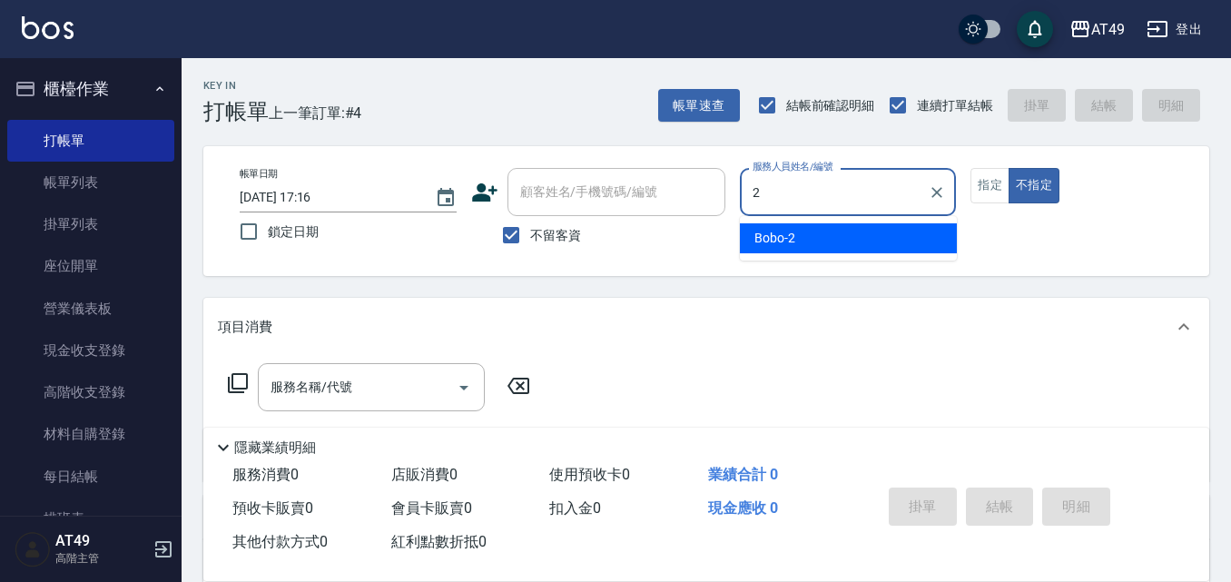
type input "2"
type button "false"
type input "Bobo-2"
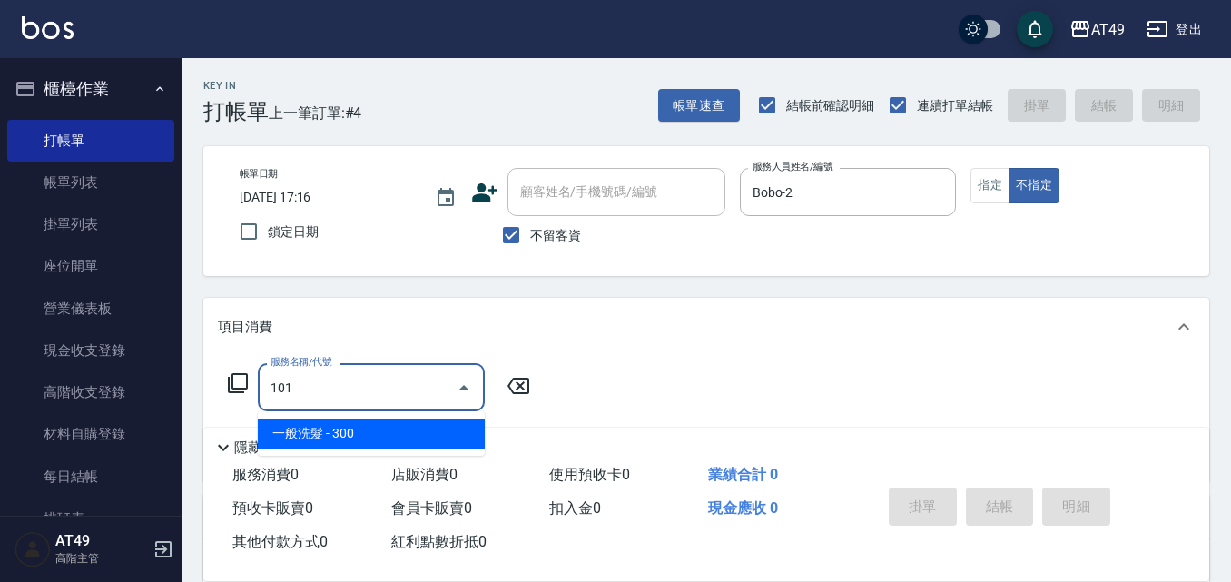
type input "一般洗髮(101)"
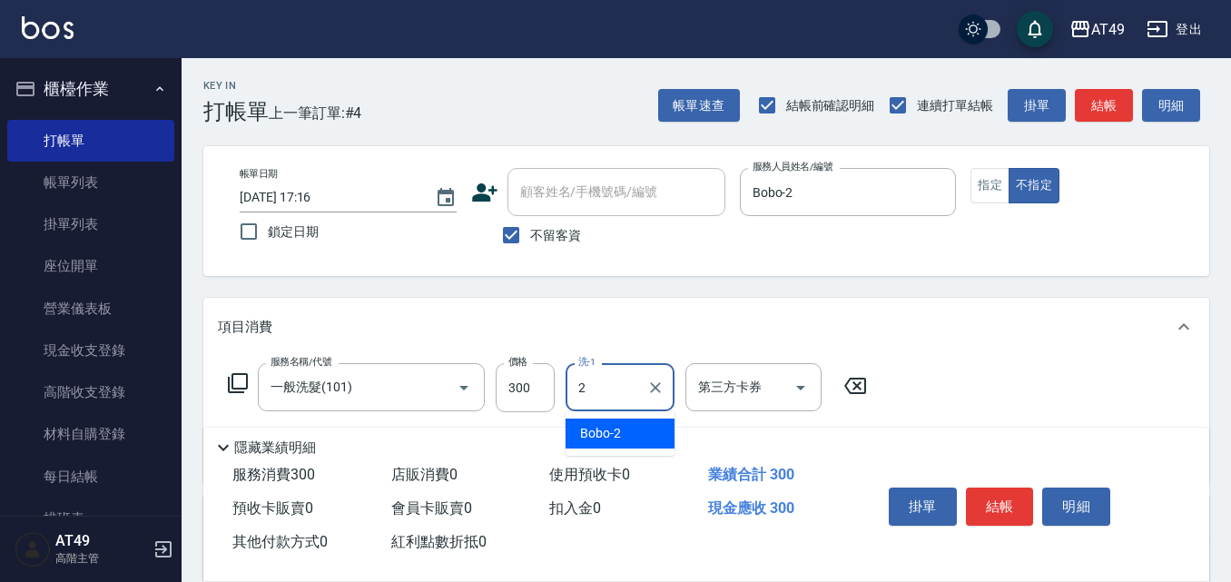
type input "Bobo-2"
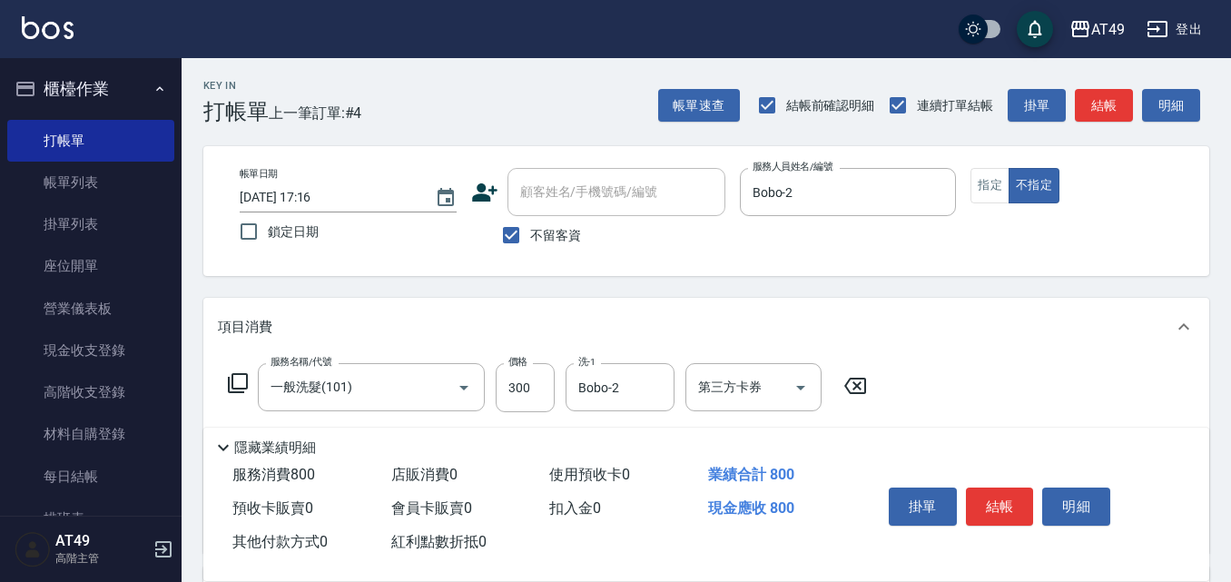
type input "精緻剪髮(201)"
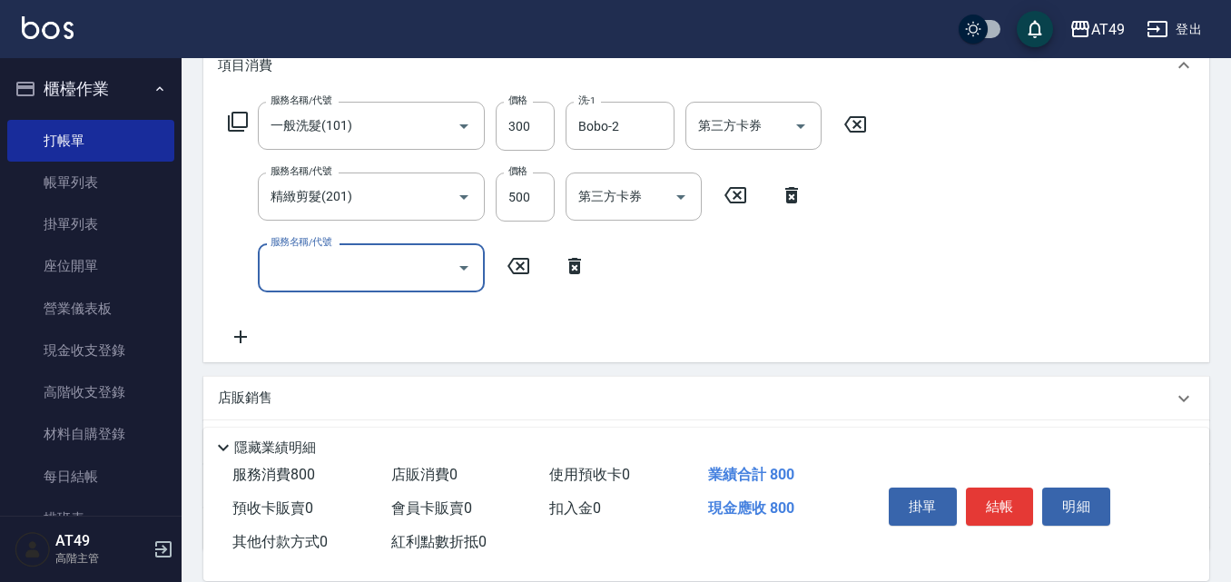
scroll to position [272, 0]
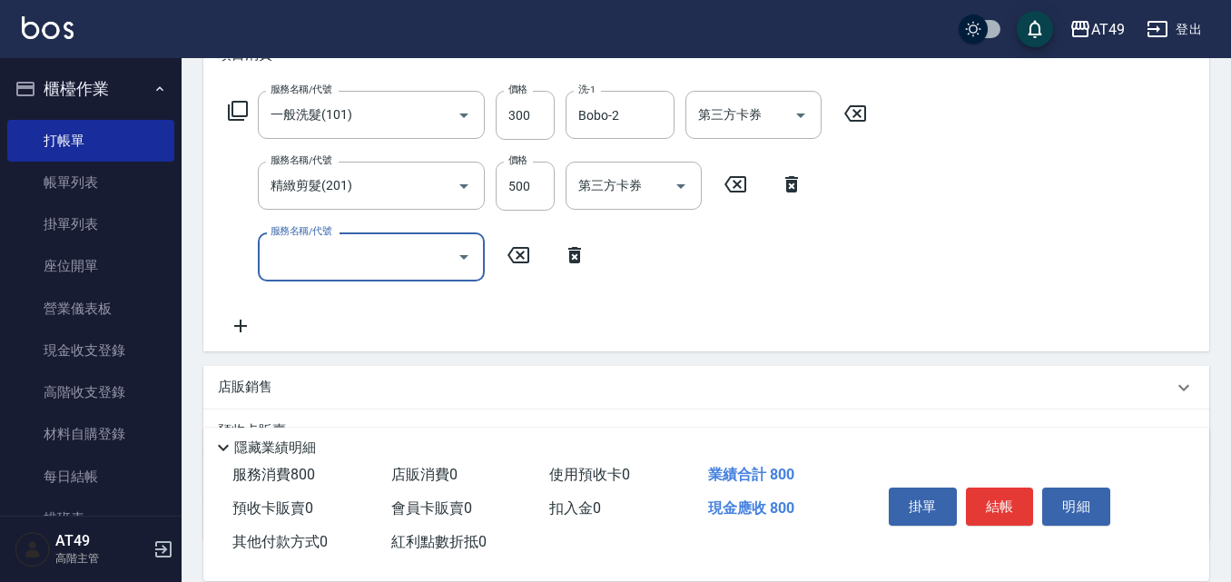
click at [355, 275] on div "服務名稱/代號" at bounding box center [371, 256] width 227 height 48
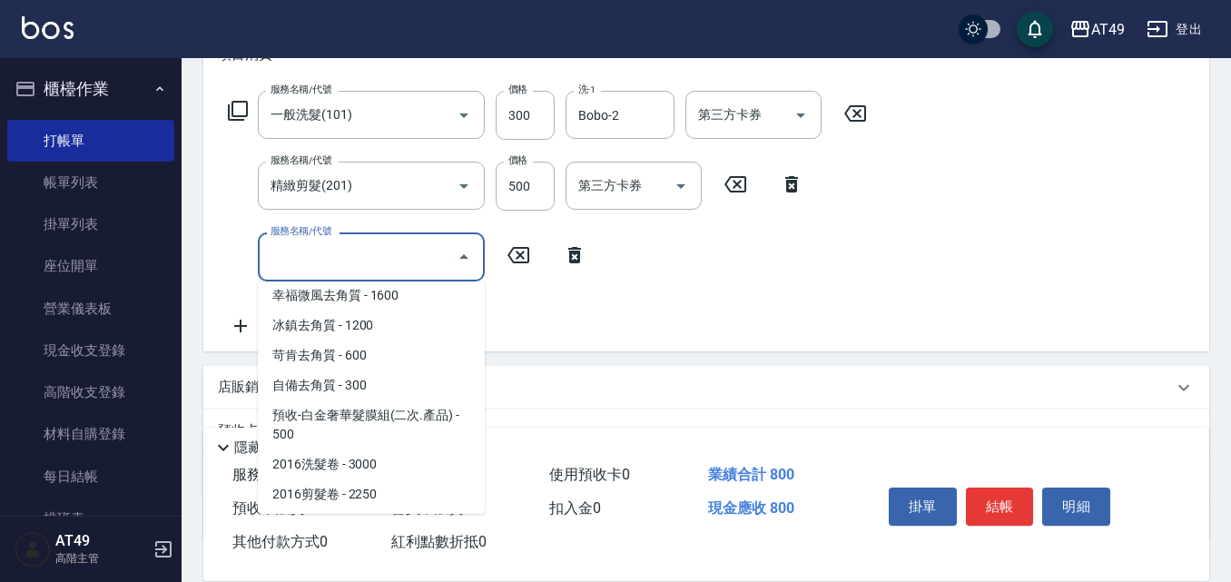
scroll to position [1179, 0]
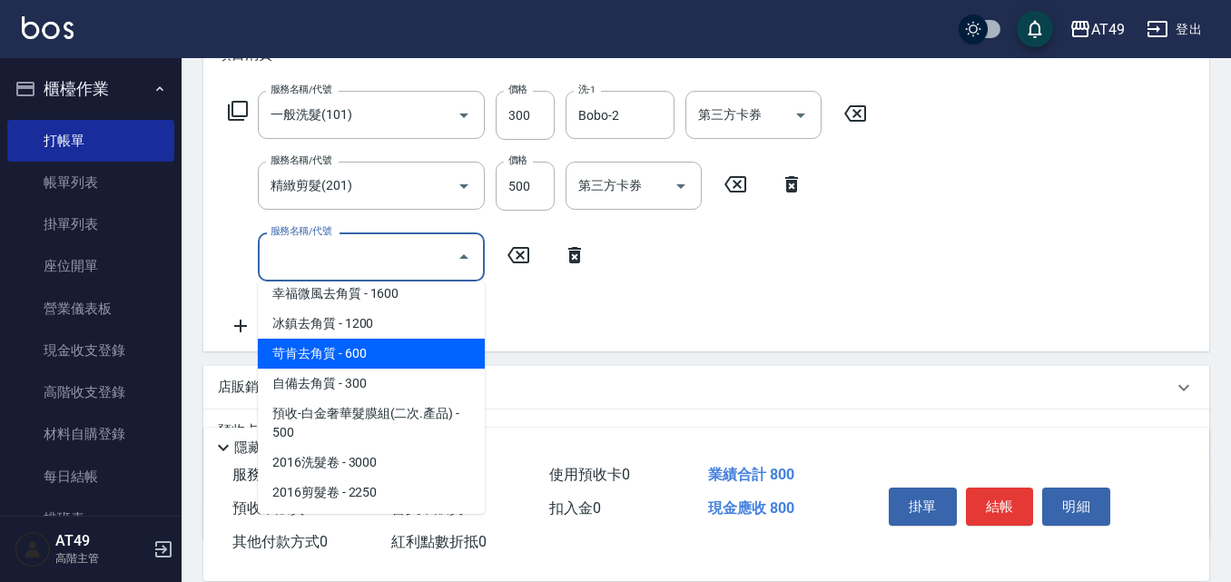
click at [360, 350] on span "苛肯去角質 - 600" at bounding box center [371, 354] width 227 height 30
type input "苛肯去角質(811)"
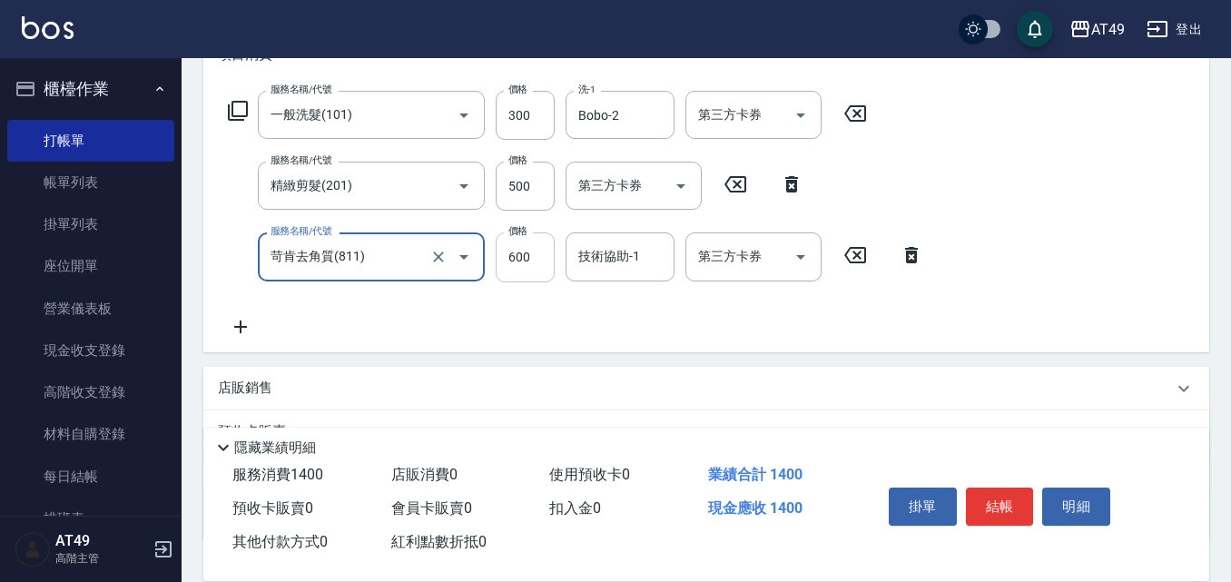
click at [537, 260] on input "600" at bounding box center [525, 256] width 59 height 49
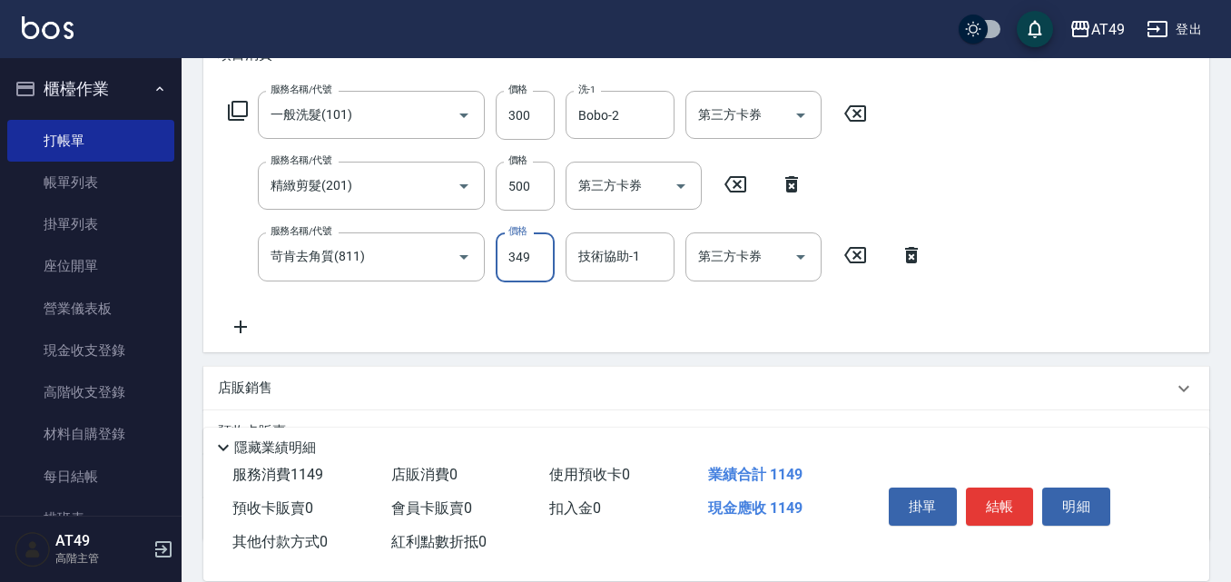
type input "349"
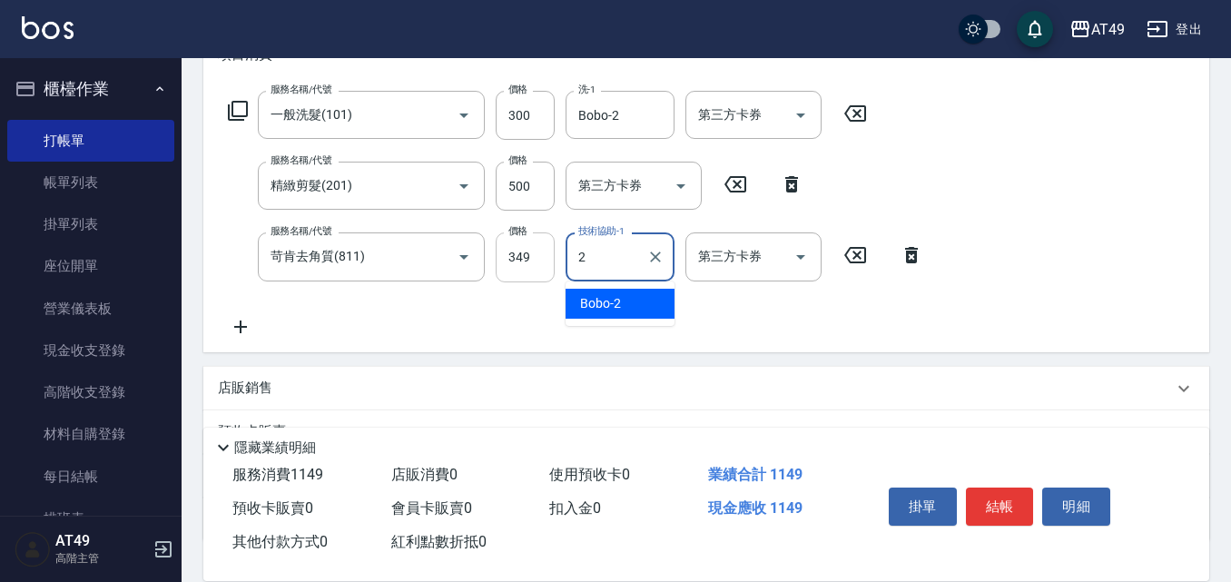
type input "Bobo-2"
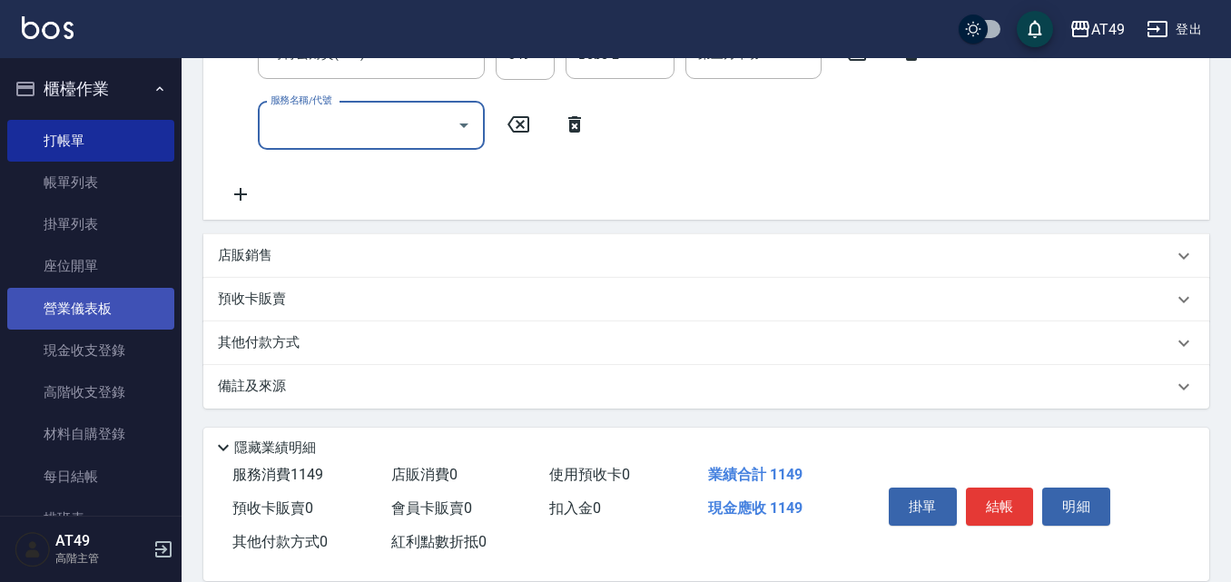
scroll to position [476, 0]
click at [257, 252] on p "店販銷售" at bounding box center [245, 254] width 54 height 19
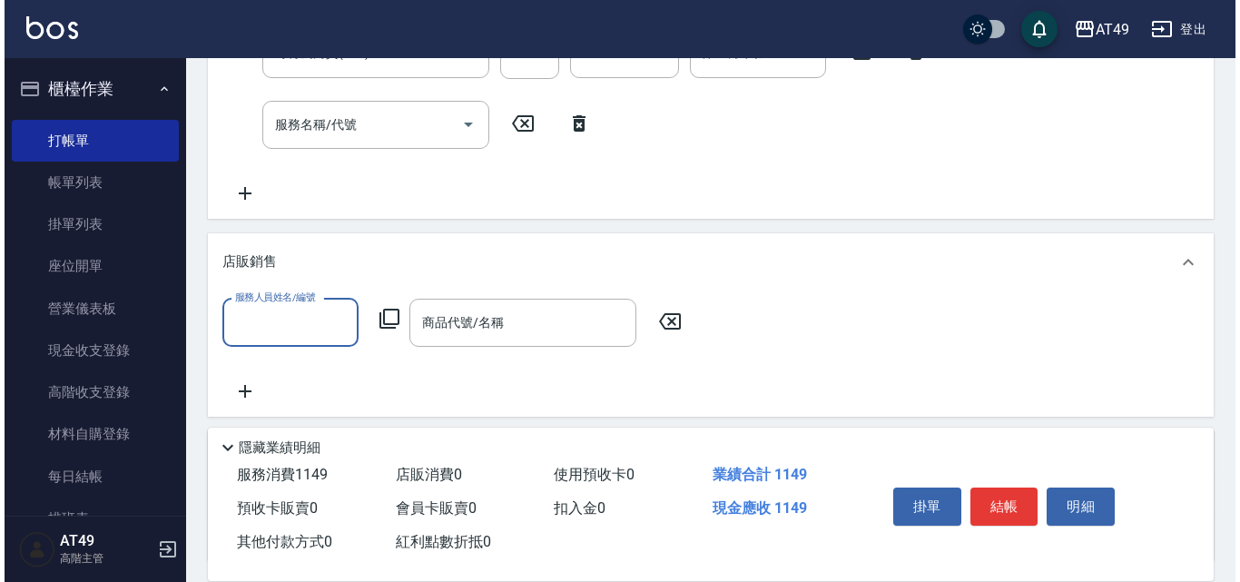
scroll to position [1, 0]
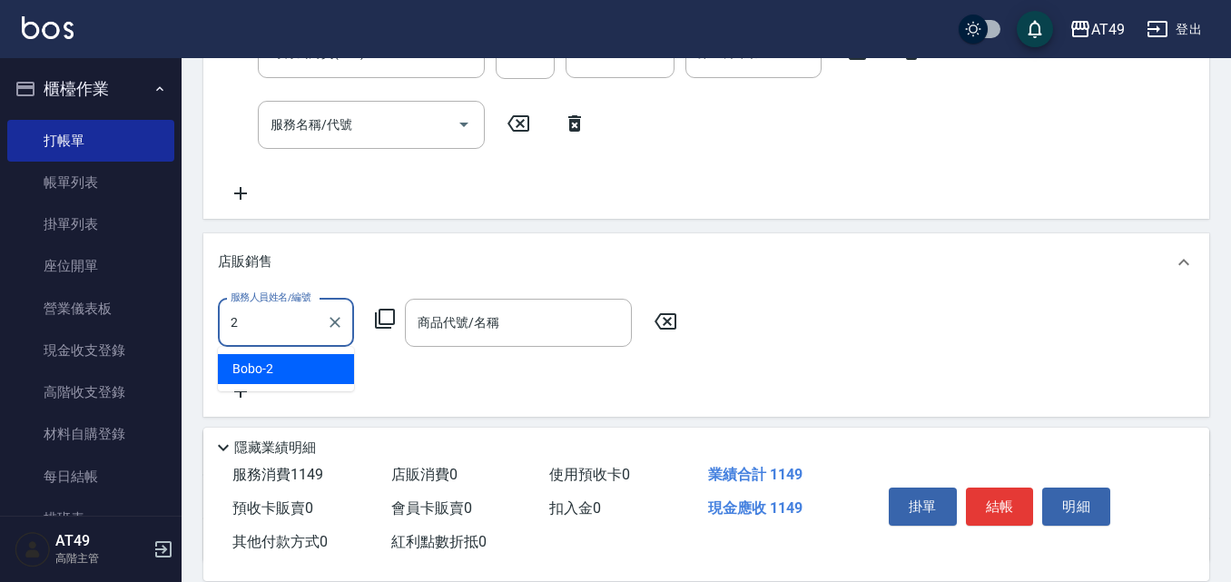
type input "Bobo-2"
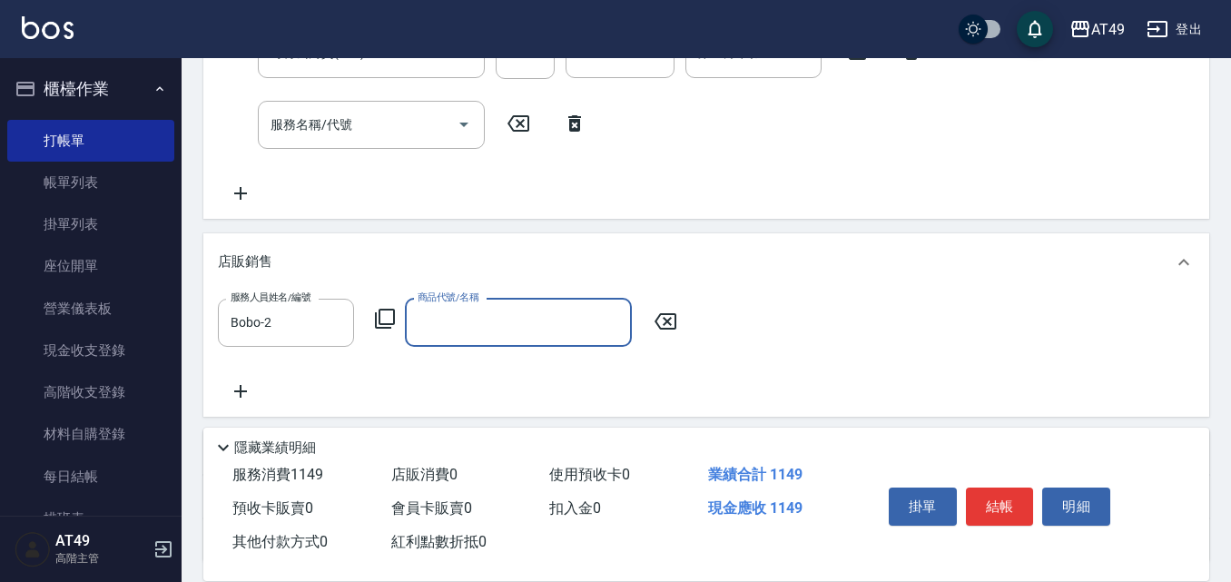
click at [396, 311] on div "服務人員姓名/編號 Bobo-2 服務人員姓名/編號 商品代號/名稱 商品代號/名稱" at bounding box center [453, 323] width 470 height 48
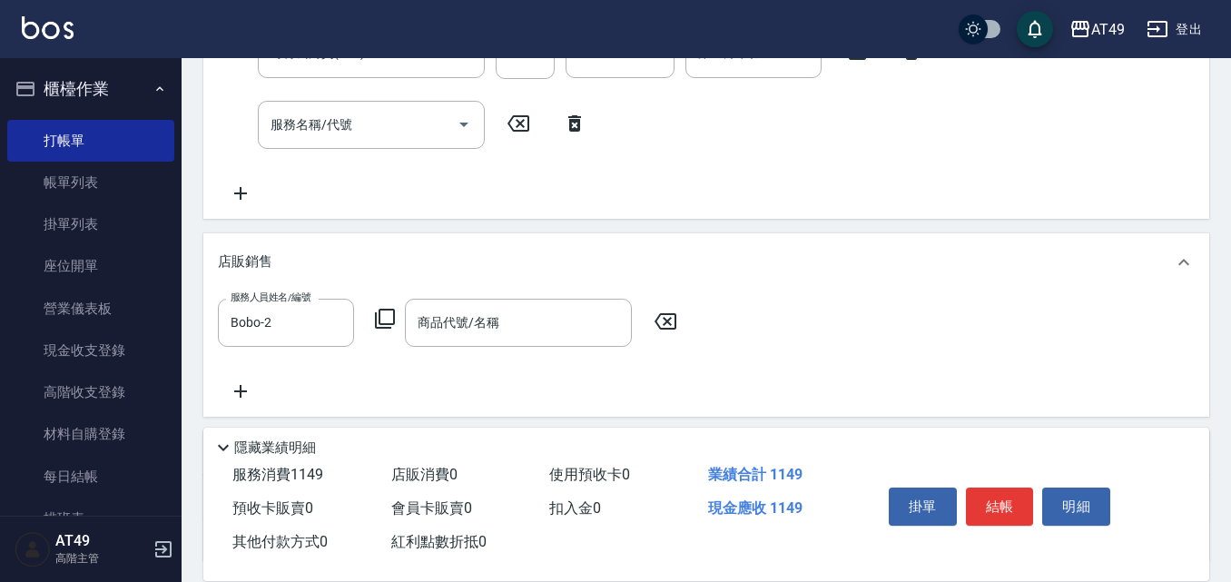
click at [381, 311] on icon at bounding box center [385, 319] width 22 height 22
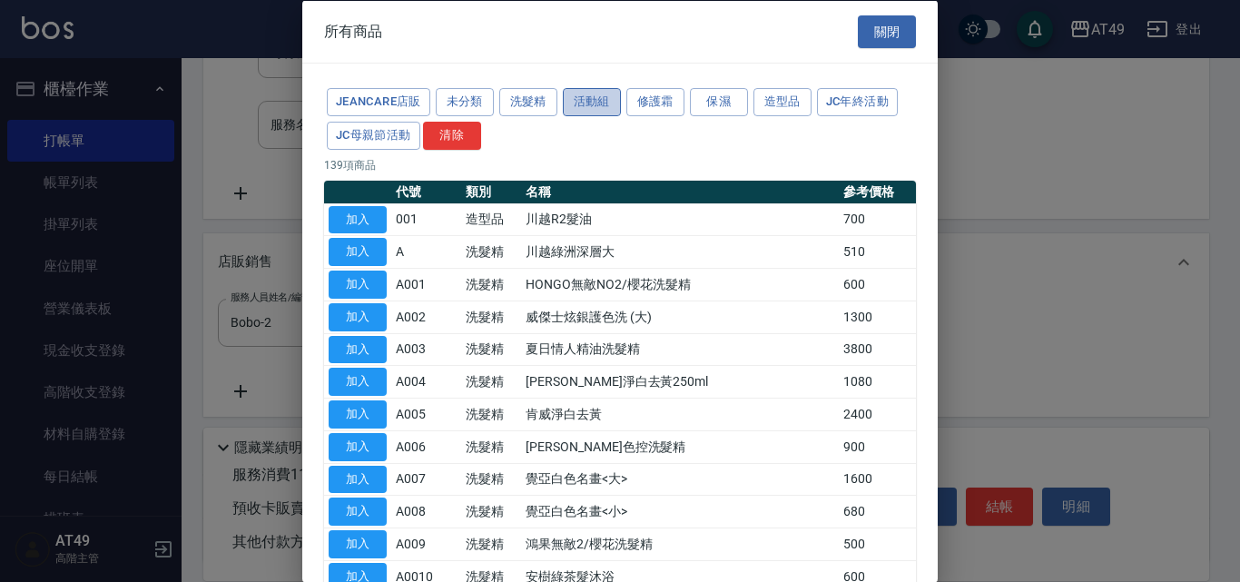
click at [603, 104] on button "活動組" at bounding box center [592, 102] width 58 height 28
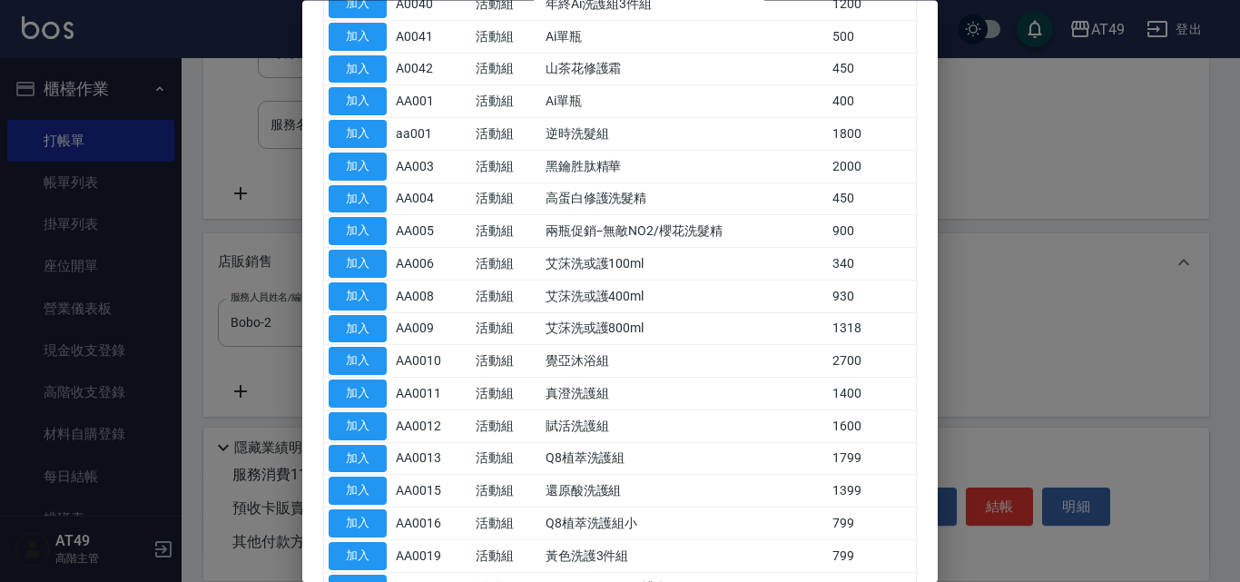
scroll to position [319, 0]
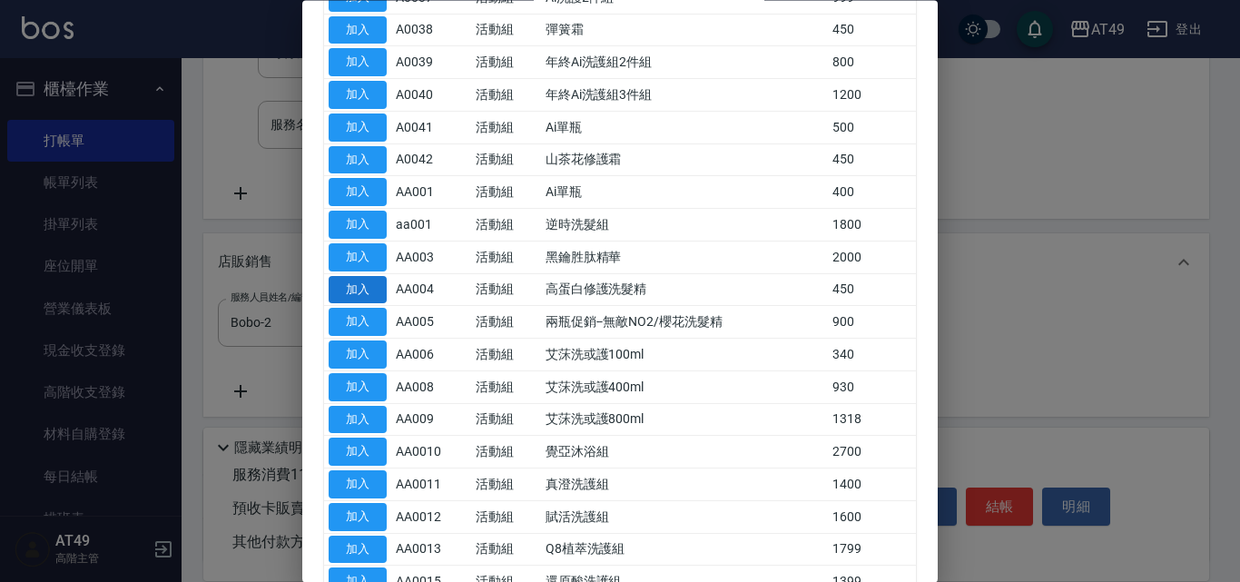
click at [355, 294] on button "加入" at bounding box center [358, 290] width 58 height 28
type input "高蛋白修護洗髮精"
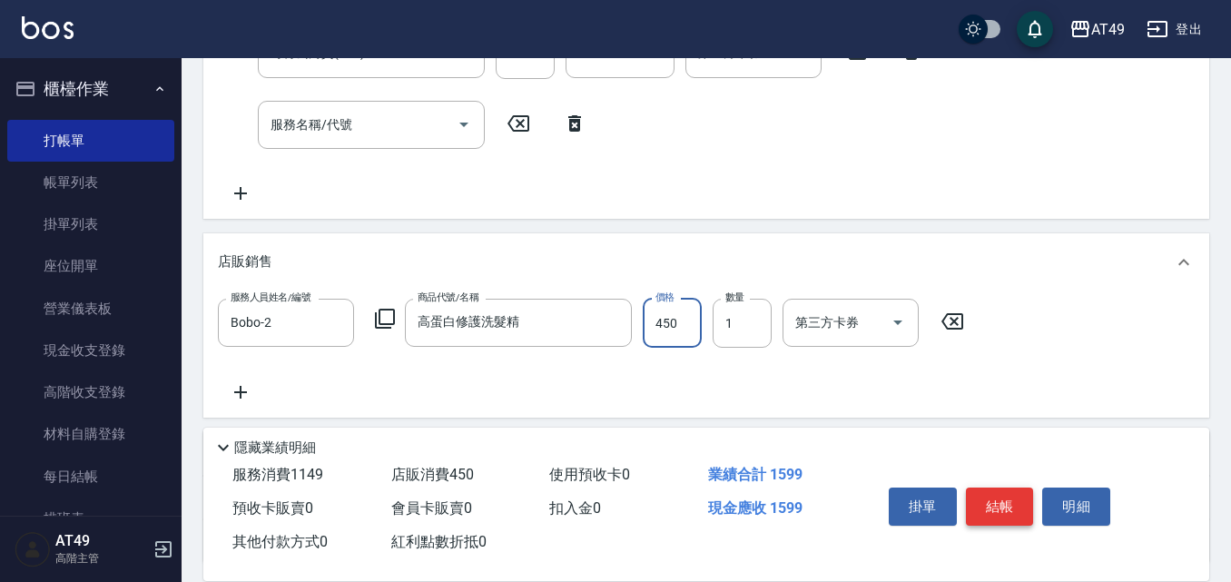
click at [1009, 505] on button "結帳" at bounding box center [1000, 507] width 68 height 38
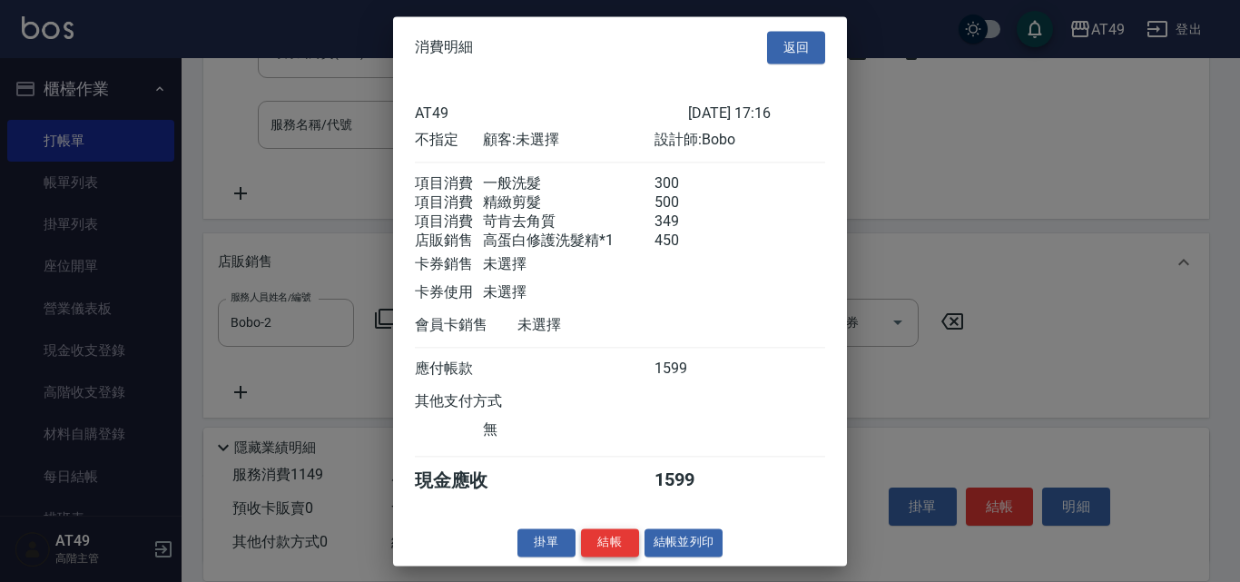
click at [626, 556] on button "結帳" at bounding box center [610, 542] width 58 height 28
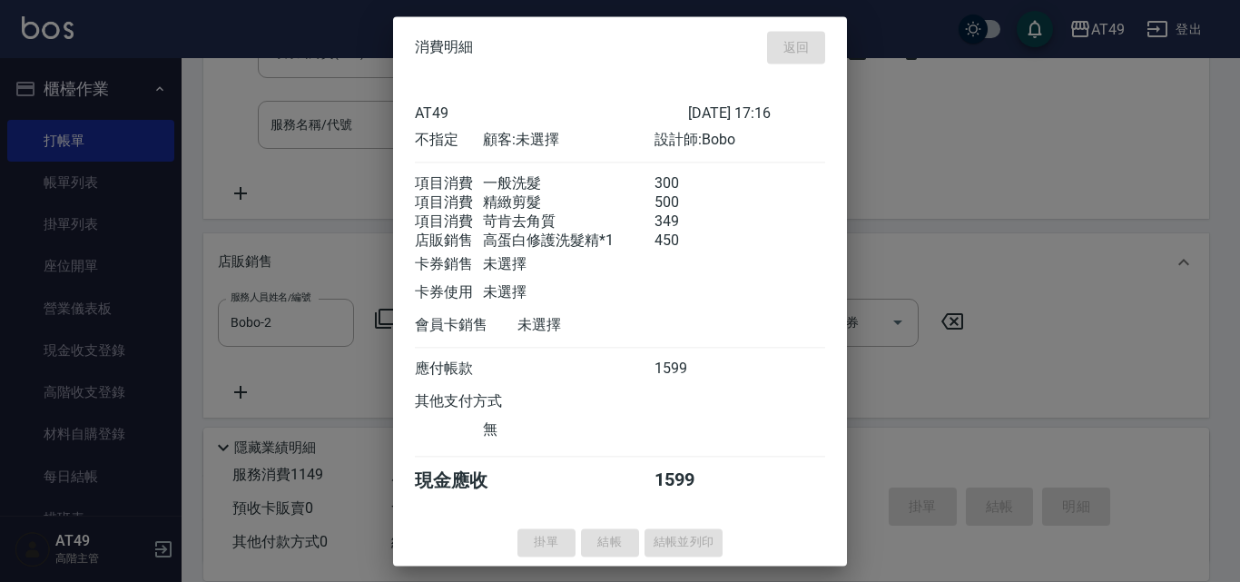
type input "[DATE] 19:55"
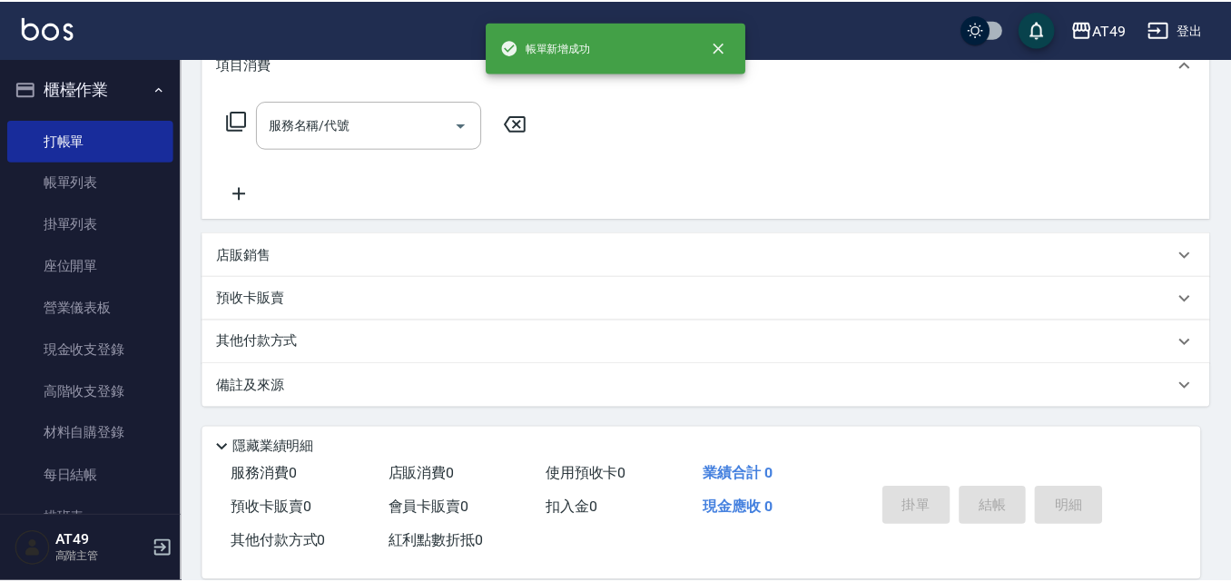
scroll to position [0, 0]
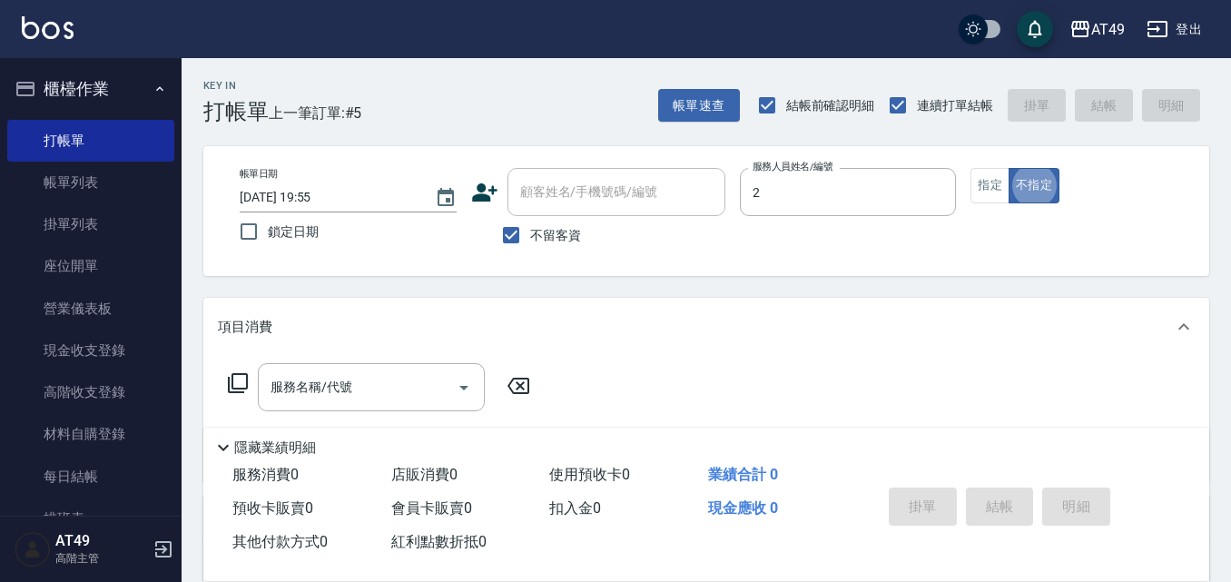
type input "Bobo-2"
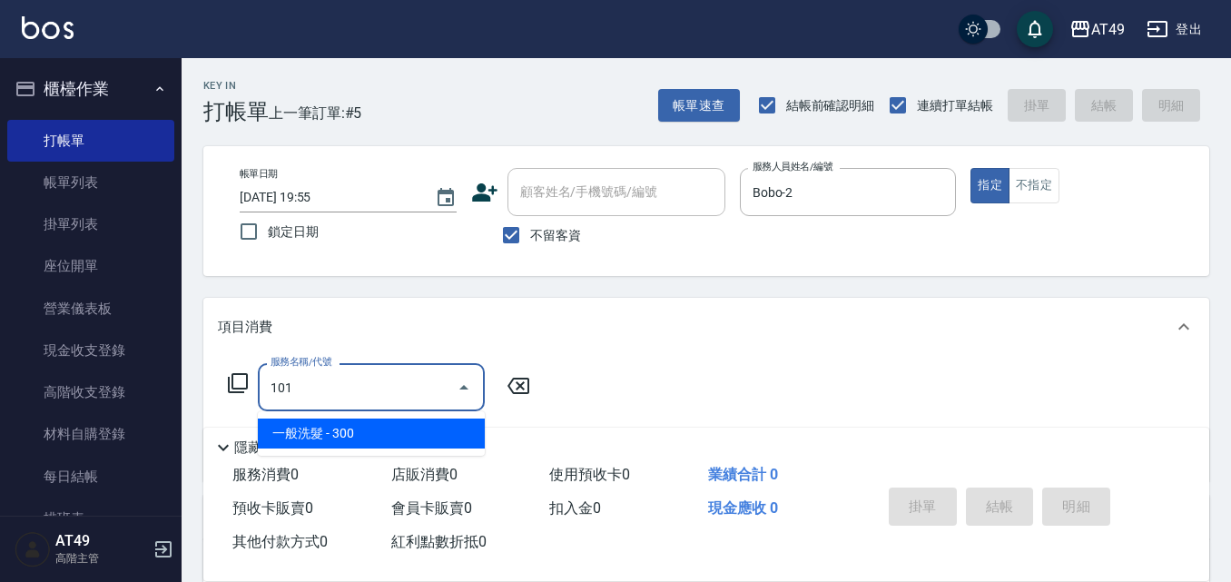
type input "一般洗髮(101)"
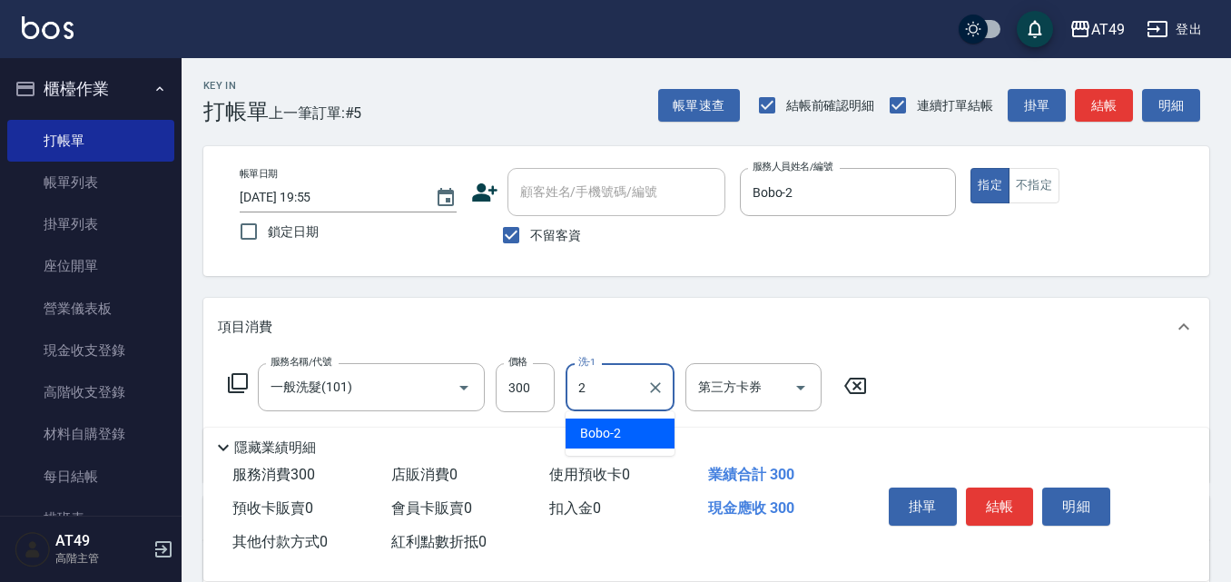
type input "Bobo-2"
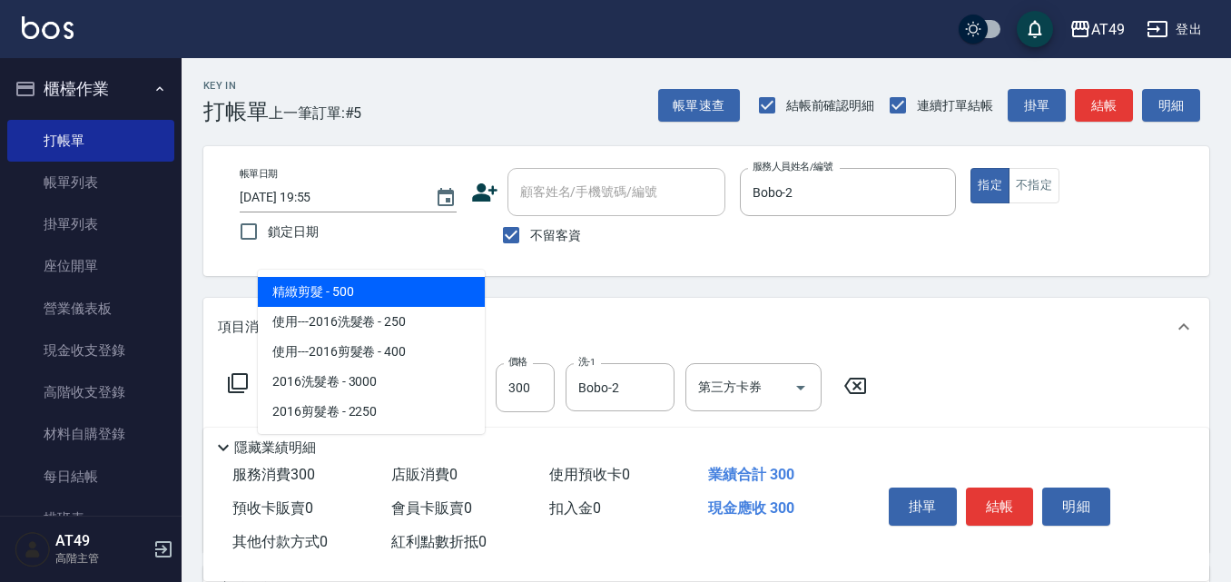
type input "精緻剪髮(201)"
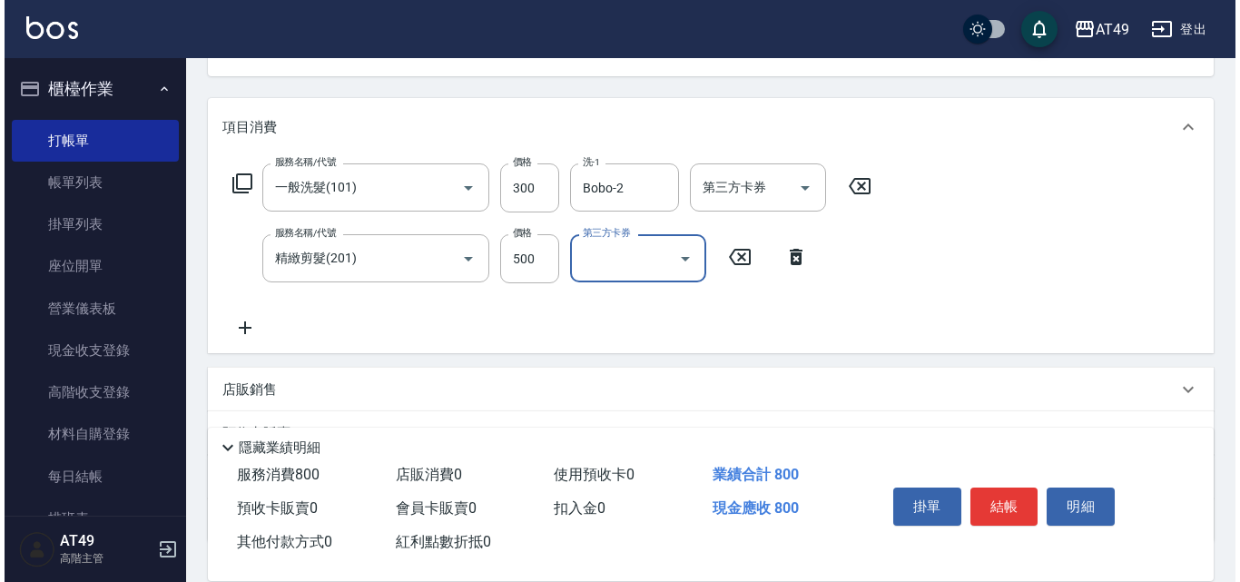
scroll to position [334, 0]
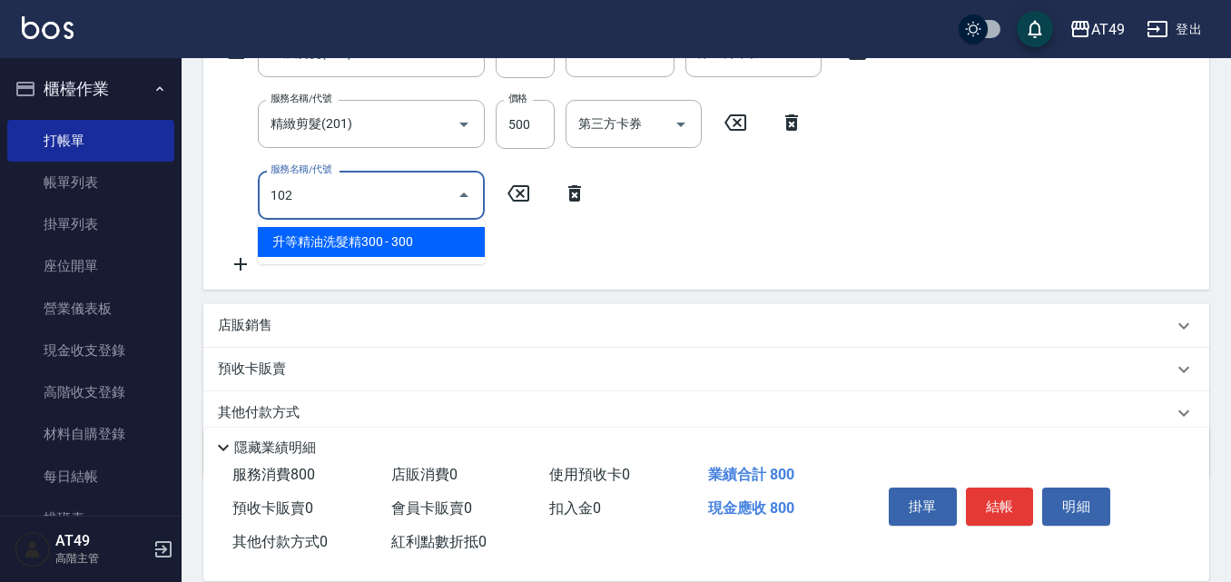
type input "升等精油洗髮精300(102)"
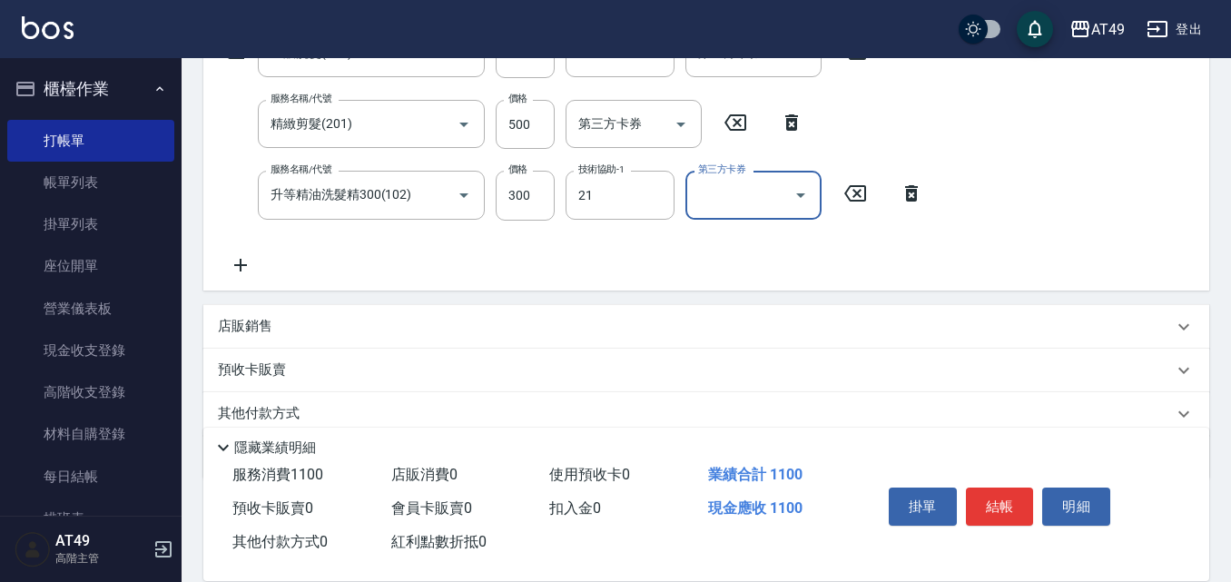
type input "小樂-21"
click at [979, 502] on button "結帳" at bounding box center [1000, 507] width 68 height 38
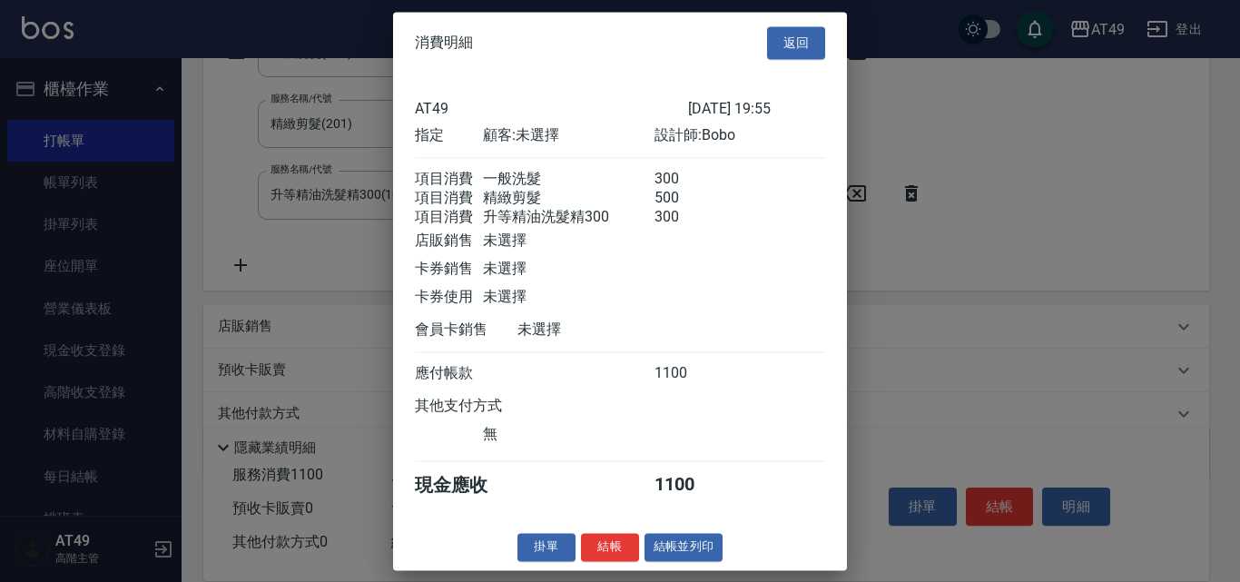
click at [608, 561] on button "結帳" at bounding box center [610, 547] width 58 height 28
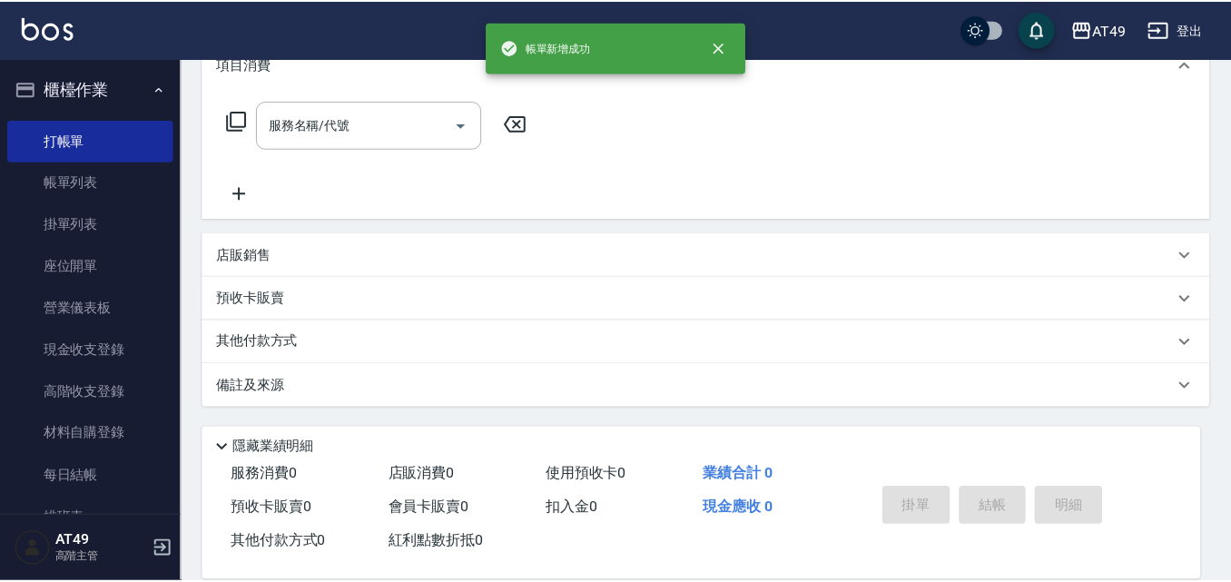
scroll to position [0, 0]
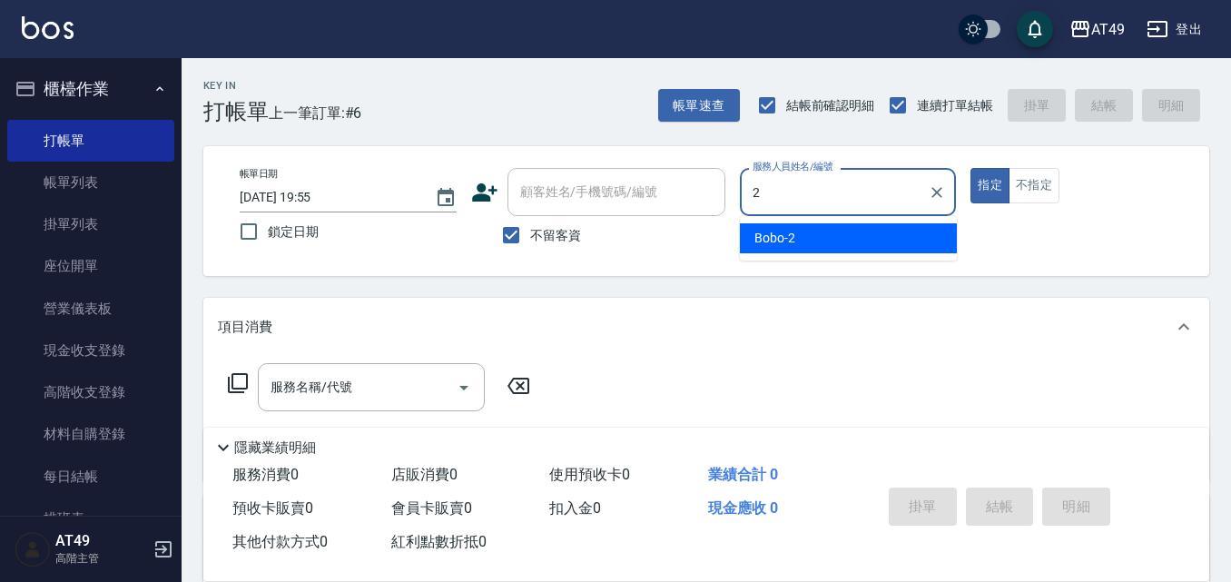
type input "2"
type button "true"
type input "Bobo-2"
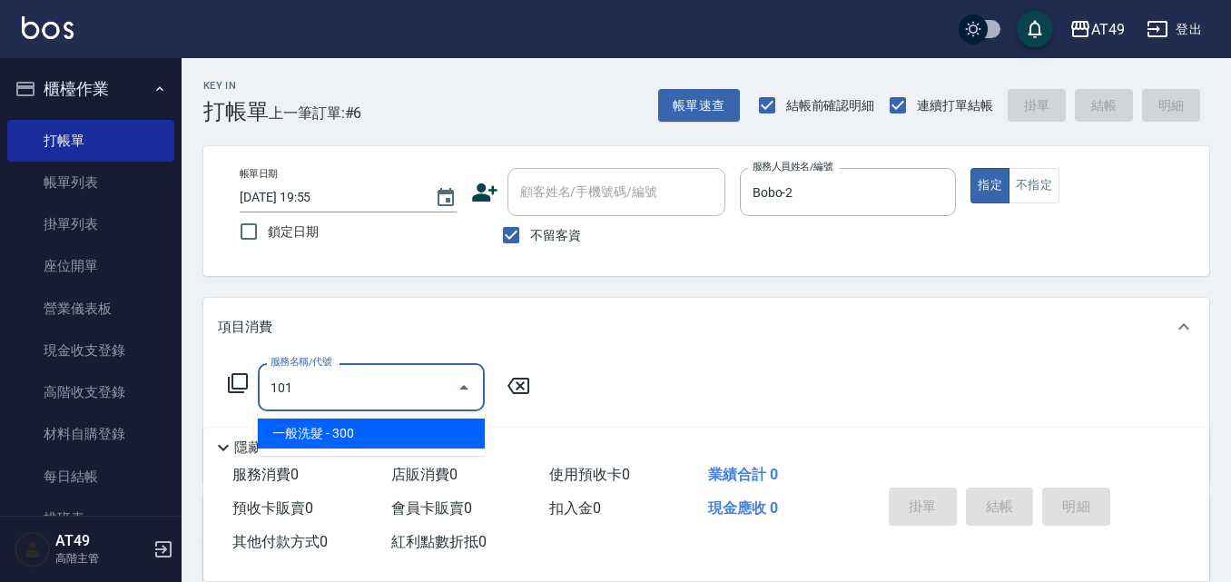
type input "一般洗髮(101)"
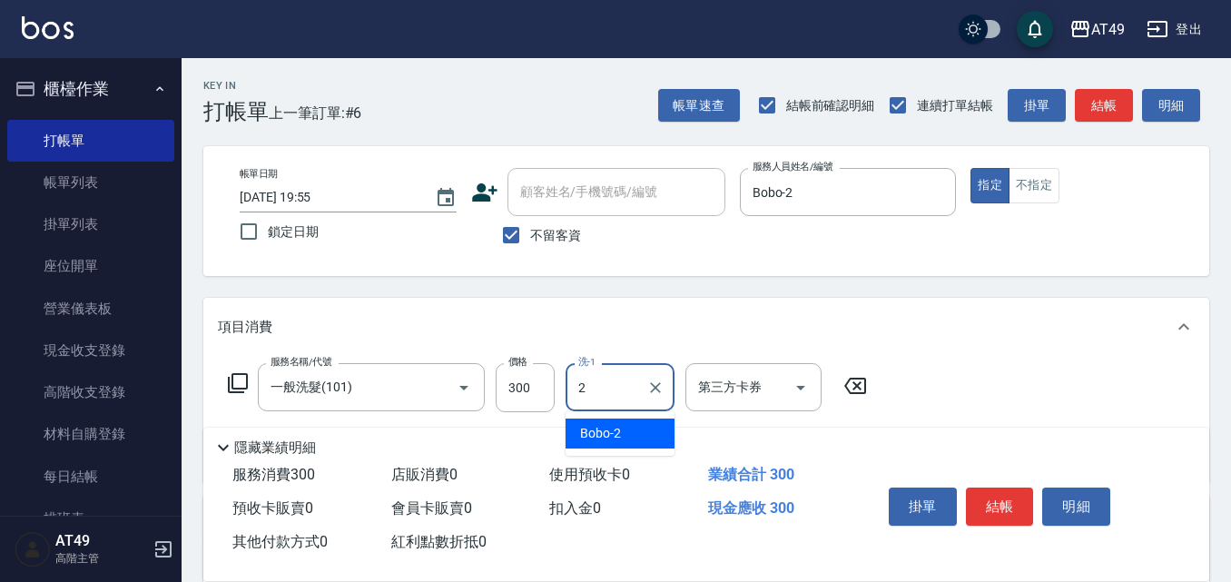
type input "Bobo-2"
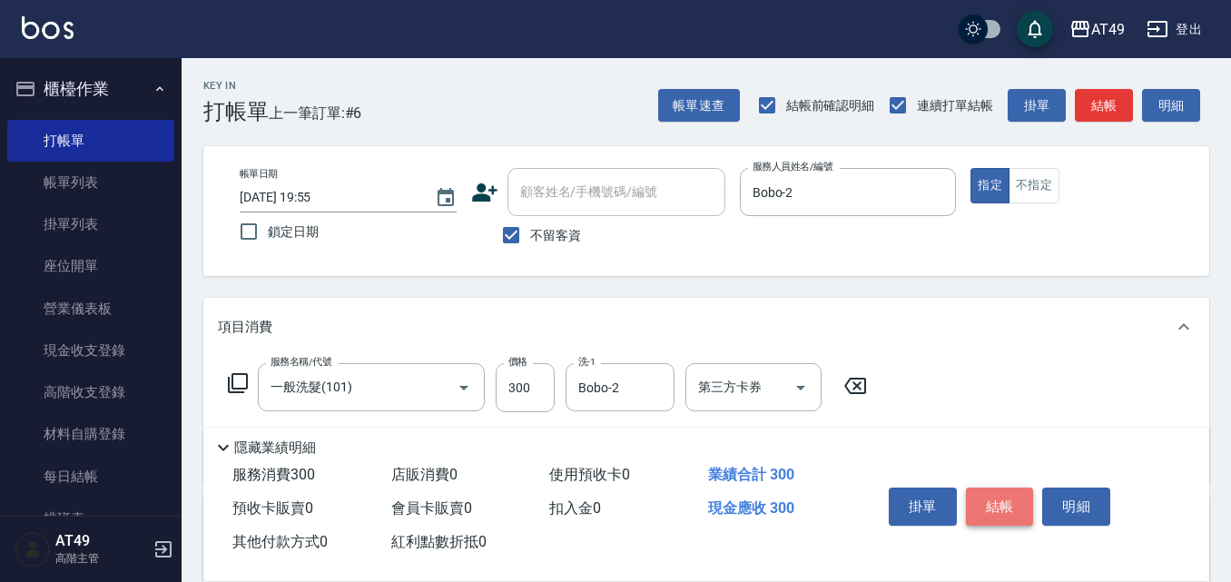
click at [977, 488] on button "結帳" at bounding box center [1000, 507] width 68 height 38
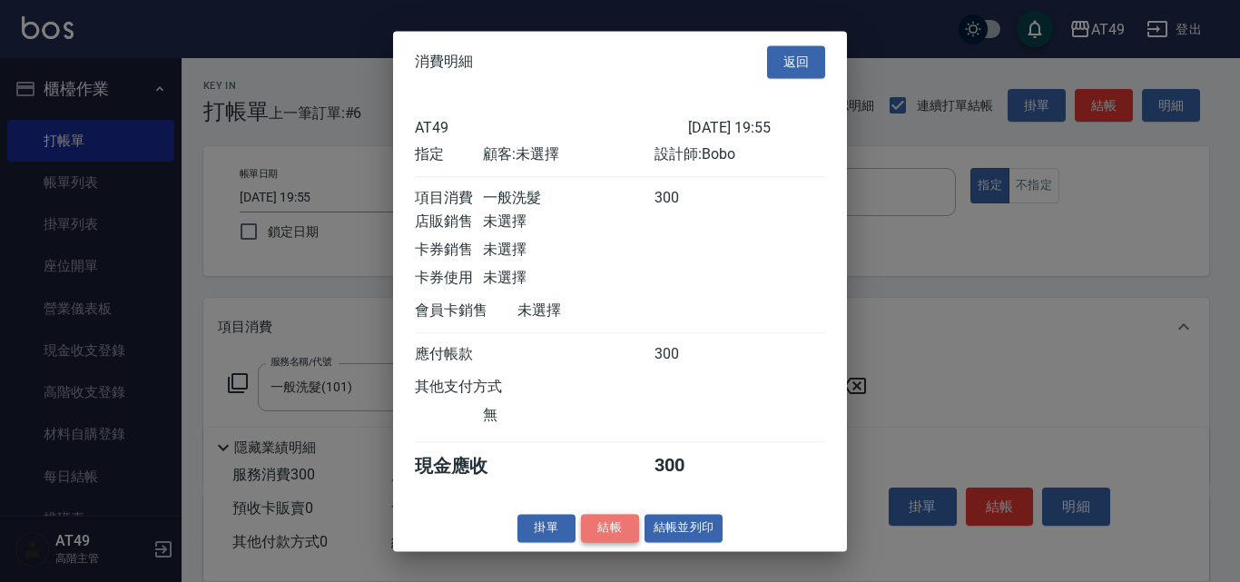
click at [587, 542] on button "結帳" at bounding box center [610, 528] width 58 height 28
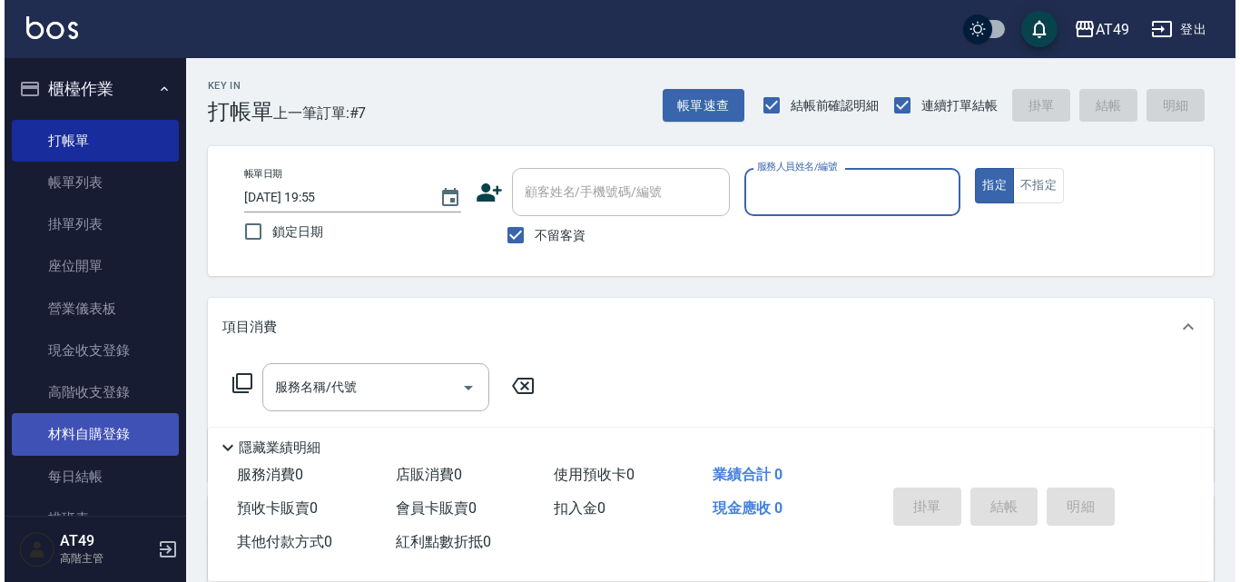
scroll to position [454, 0]
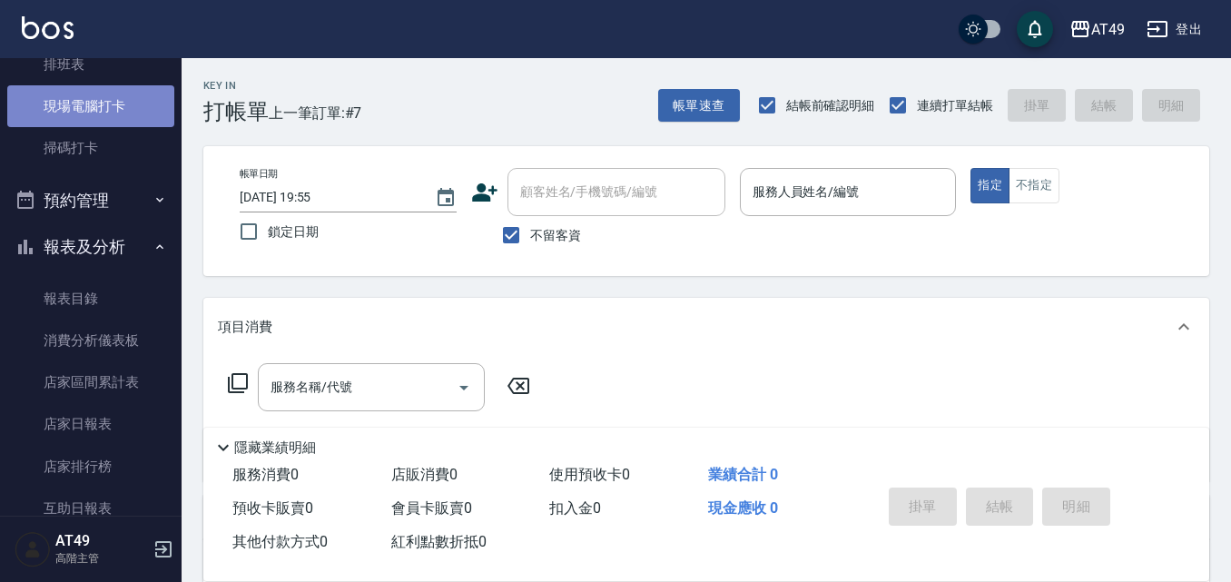
click at [91, 110] on link "現場電腦打卡" at bounding box center [90, 106] width 167 height 42
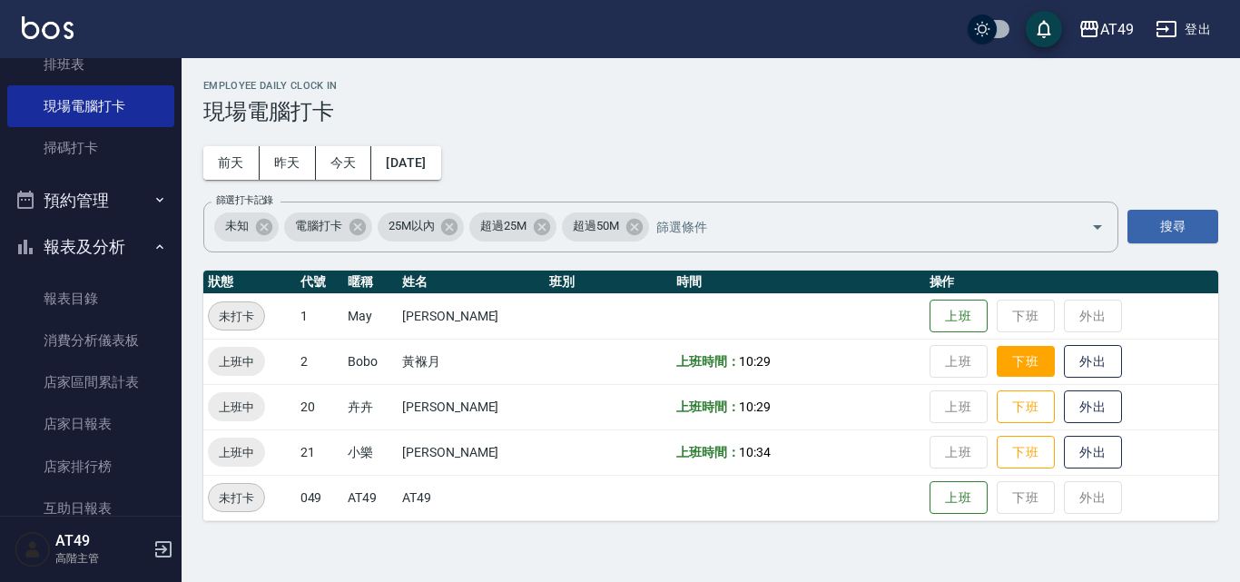
click at [1018, 363] on button "下班" at bounding box center [1026, 362] width 58 height 32
